Goal: Navigation & Orientation: Find specific page/section

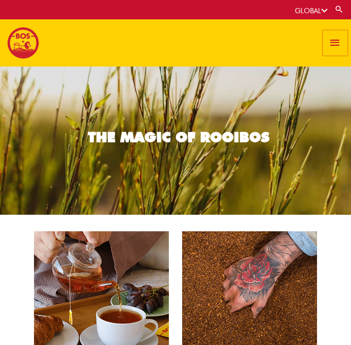
click at [331, 43] on span "button" at bounding box center [335, 42] width 13 height 25
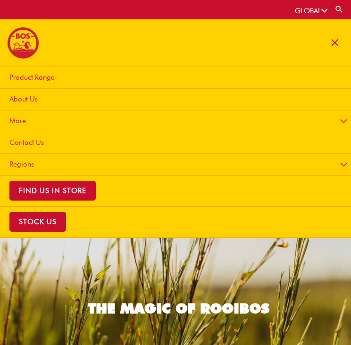
click at [19, 98] on span "About Us" at bounding box center [23, 99] width 28 height 8
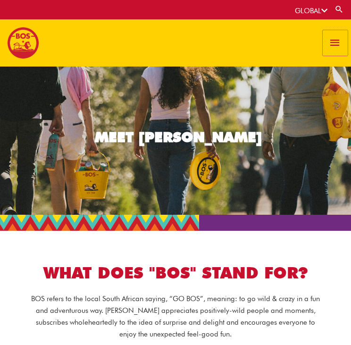
click at [333, 50] on span "button" at bounding box center [335, 42] width 13 height 25
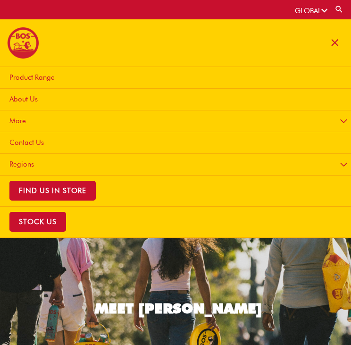
click at [41, 73] on span "Product Range" at bounding box center [31, 77] width 45 height 8
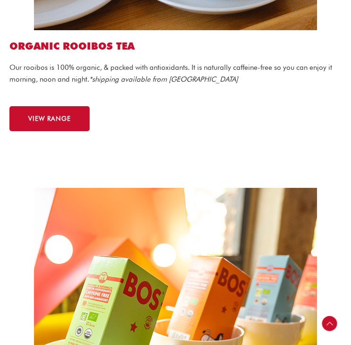
scroll to position [1368, 0]
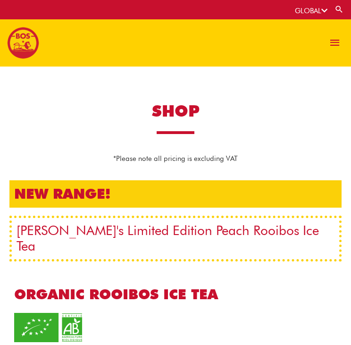
click at [37, 46] on img at bounding box center [23, 43] width 32 height 32
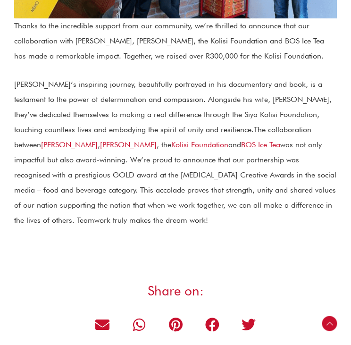
scroll to position [1404, 0]
